Goal: Use online tool/utility

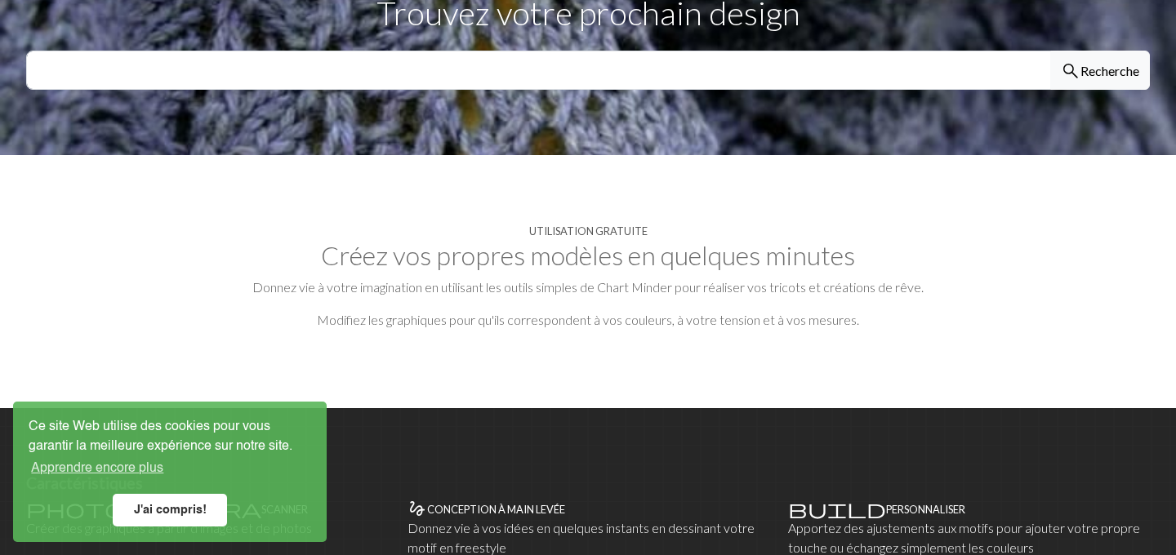
scroll to position [667, 0]
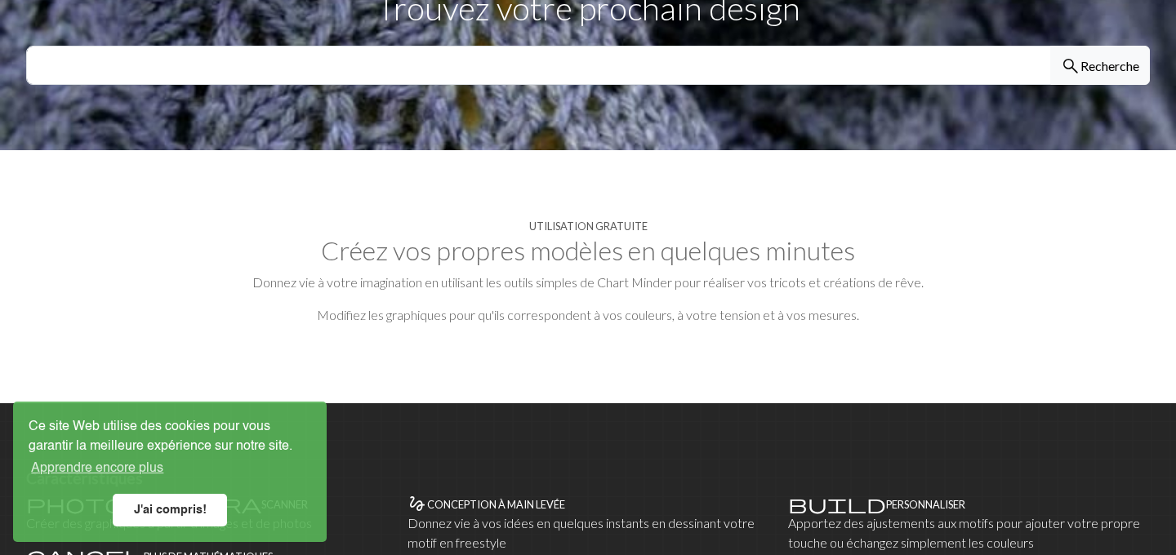
click at [186, 510] on font "J'ai compris!" at bounding box center [170, 510] width 73 height 11
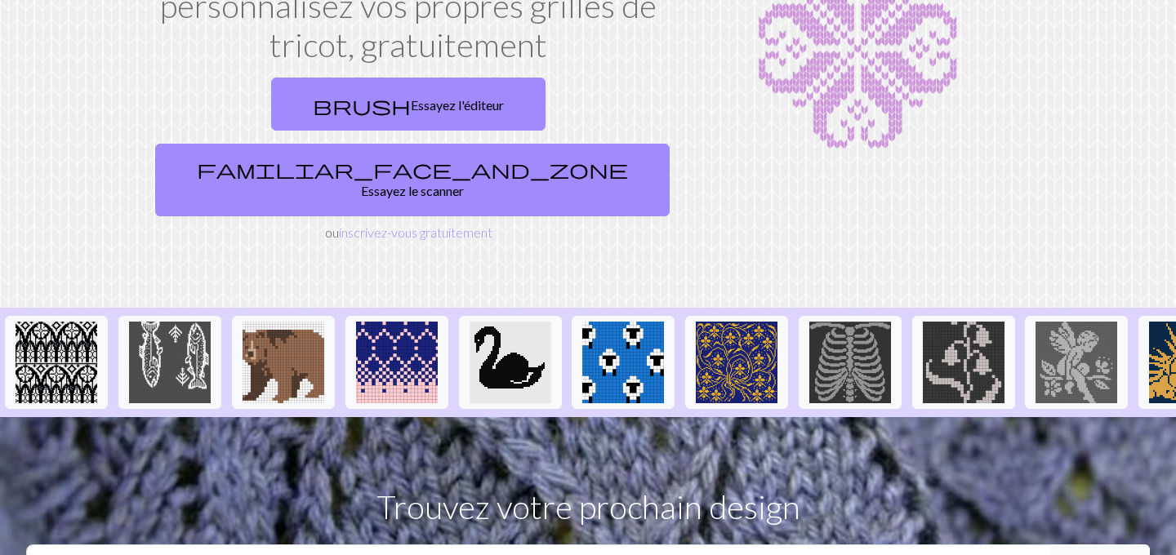
scroll to position [0, 0]
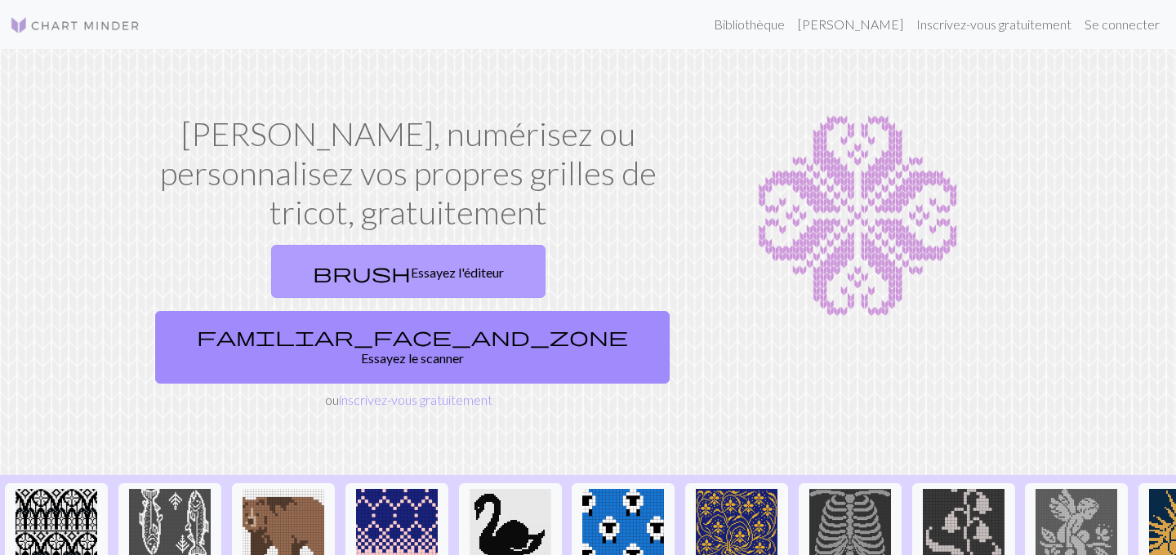
click at [411, 275] on font "Essayez l'éditeur" at bounding box center [457, 273] width 93 height 16
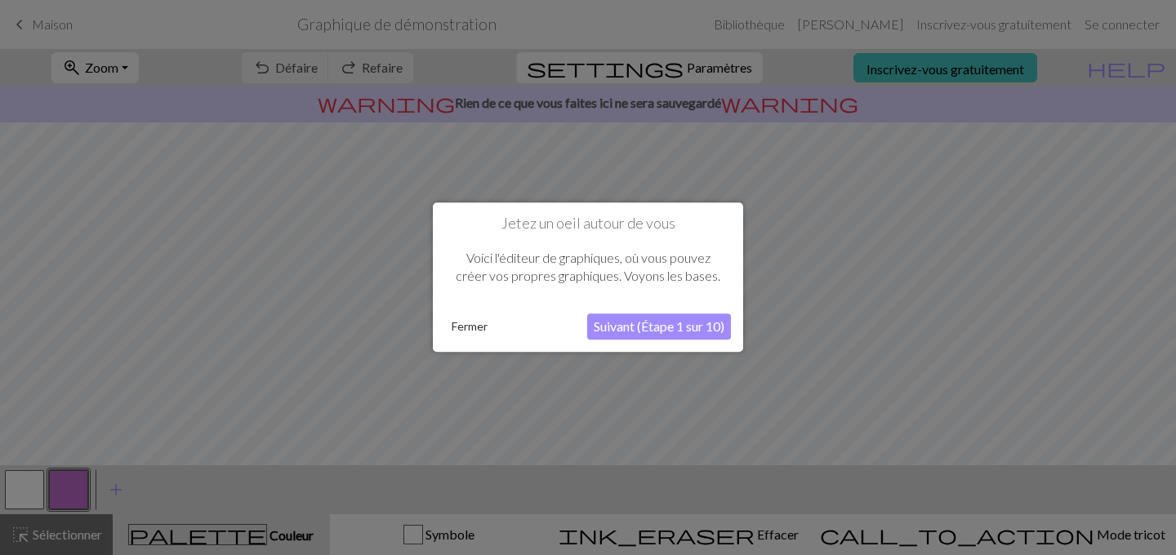
click at [615, 333] on font "Suivant (Étape 1 sur 10)" at bounding box center [659, 327] width 131 height 16
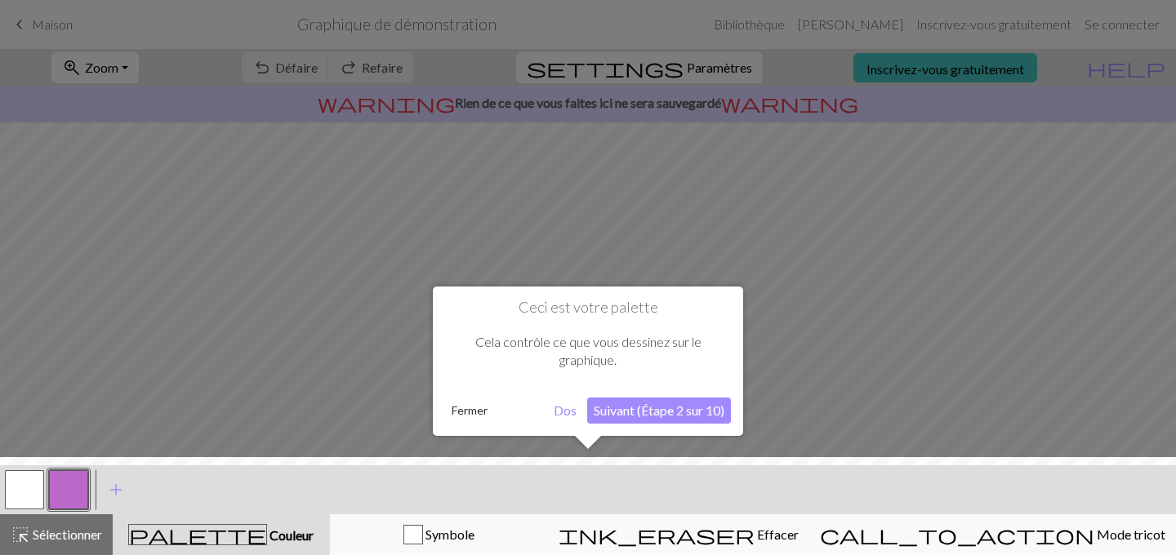
click at [627, 412] on font "Suivant (Étape 2 sur 10)" at bounding box center [659, 411] width 131 height 16
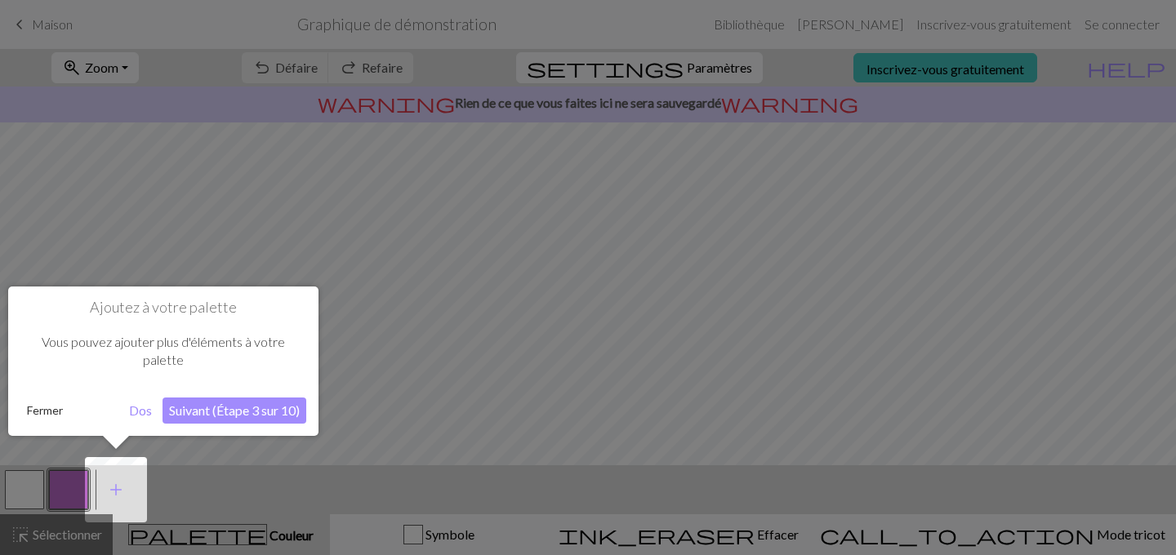
click at [265, 401] on button "Suivant (Étape 3 sur 10)" at bounding box center [235, 411] width 144 height 26
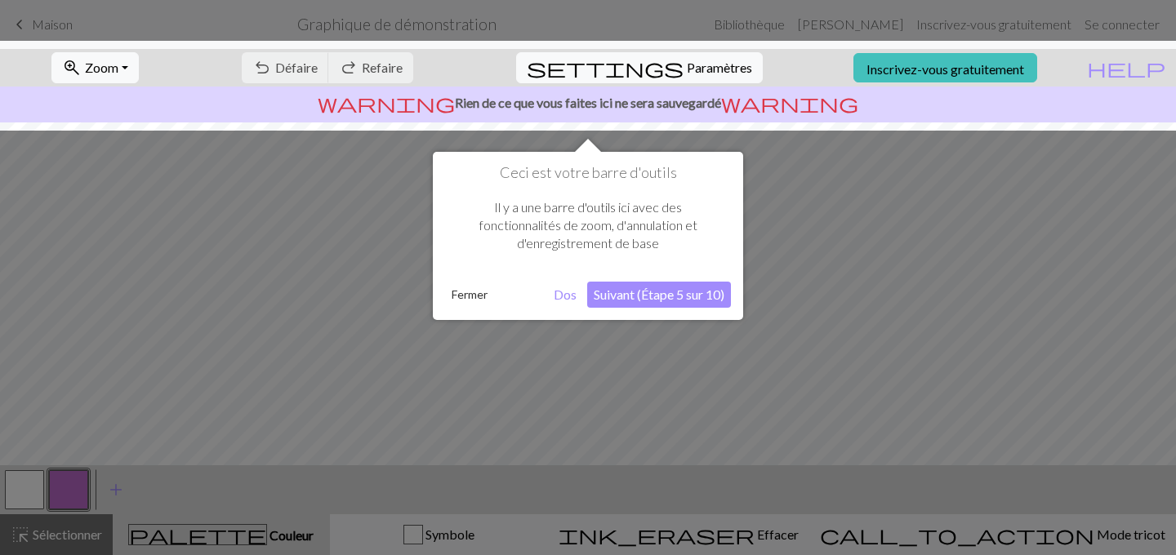
click at [480, 294] on font "Fermer" at bounding box center [470, 295] width 36 height 14
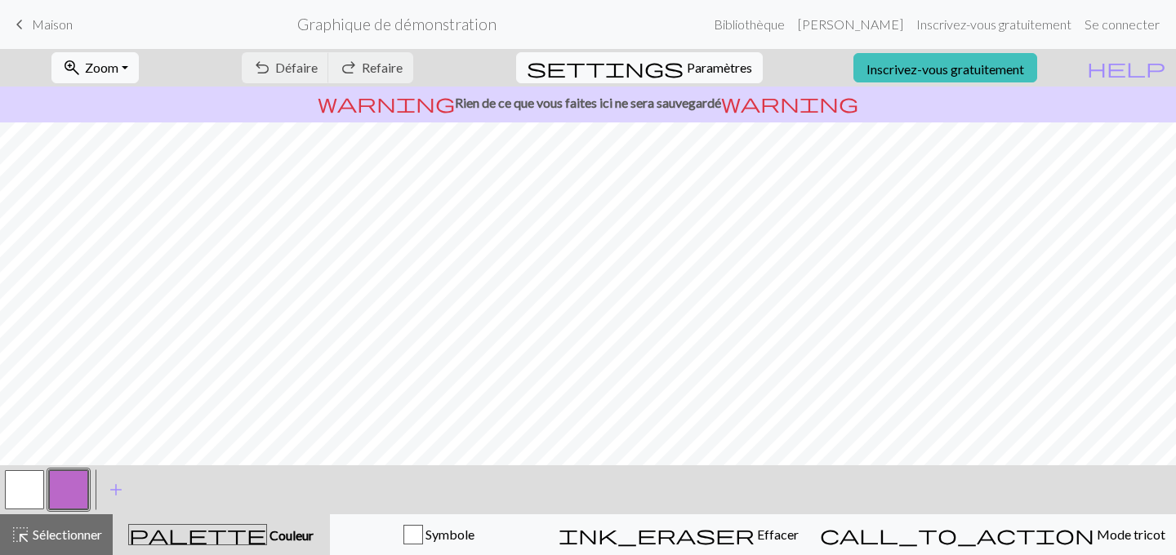
click at [426, 72] on div "undo Défaire Défaire redo Refaire Refaire" at bounding box center [328, 68] width 196 height 38
click at [426, 69] on div "undo Défaire Défaire redo Refaire Refaire" at bounding box center [328, 68] width 196 height 38
click at [379, 67] on div "undo Défaire Défaire redo Refaire Refaire" at bounding box center [328, 68] width 196 height 38
